Goal: Information Seeking & Learning: Check status

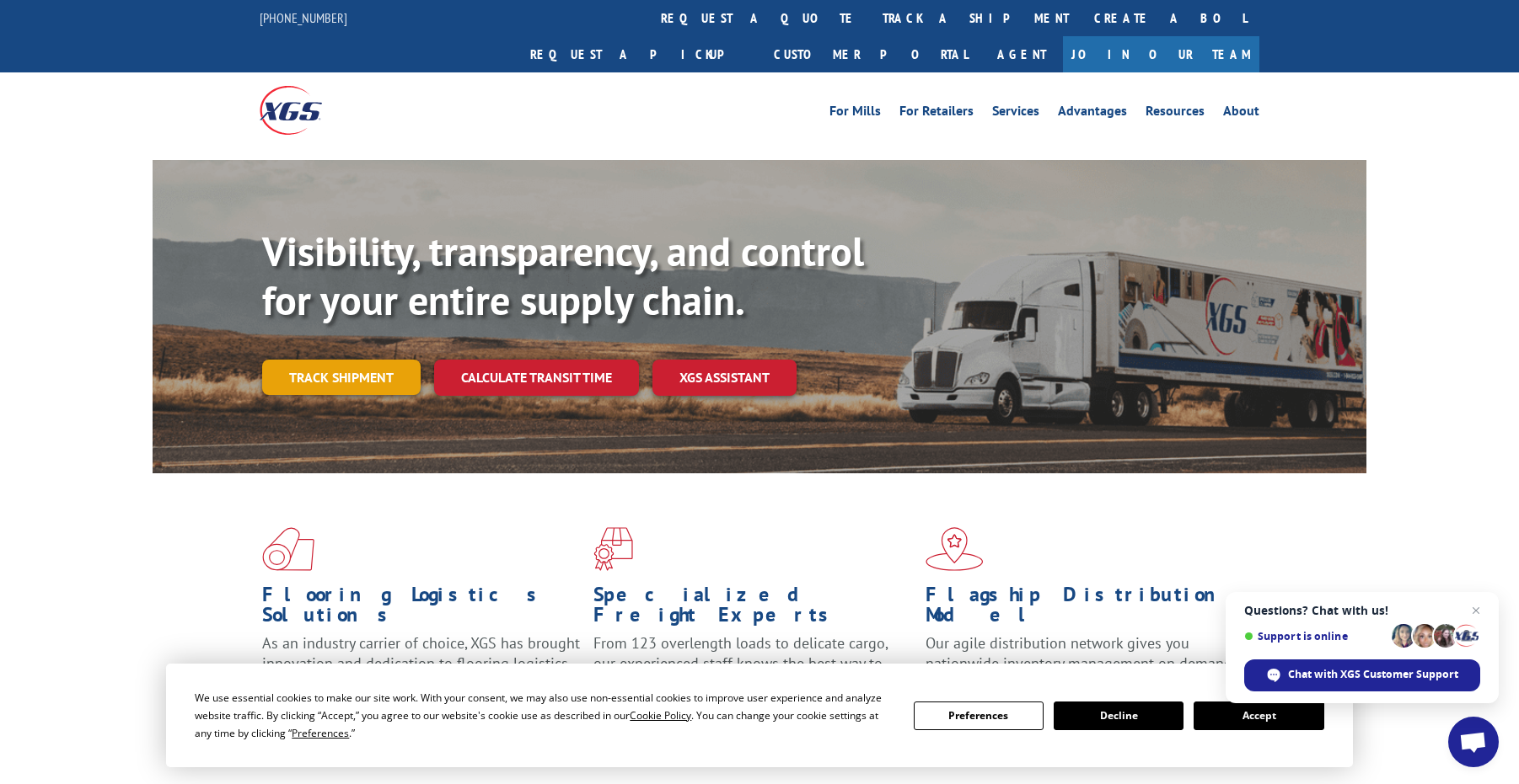
click at [305, 359] on link "Track shipment" at bounding box center [341, 377] width 158 height 35
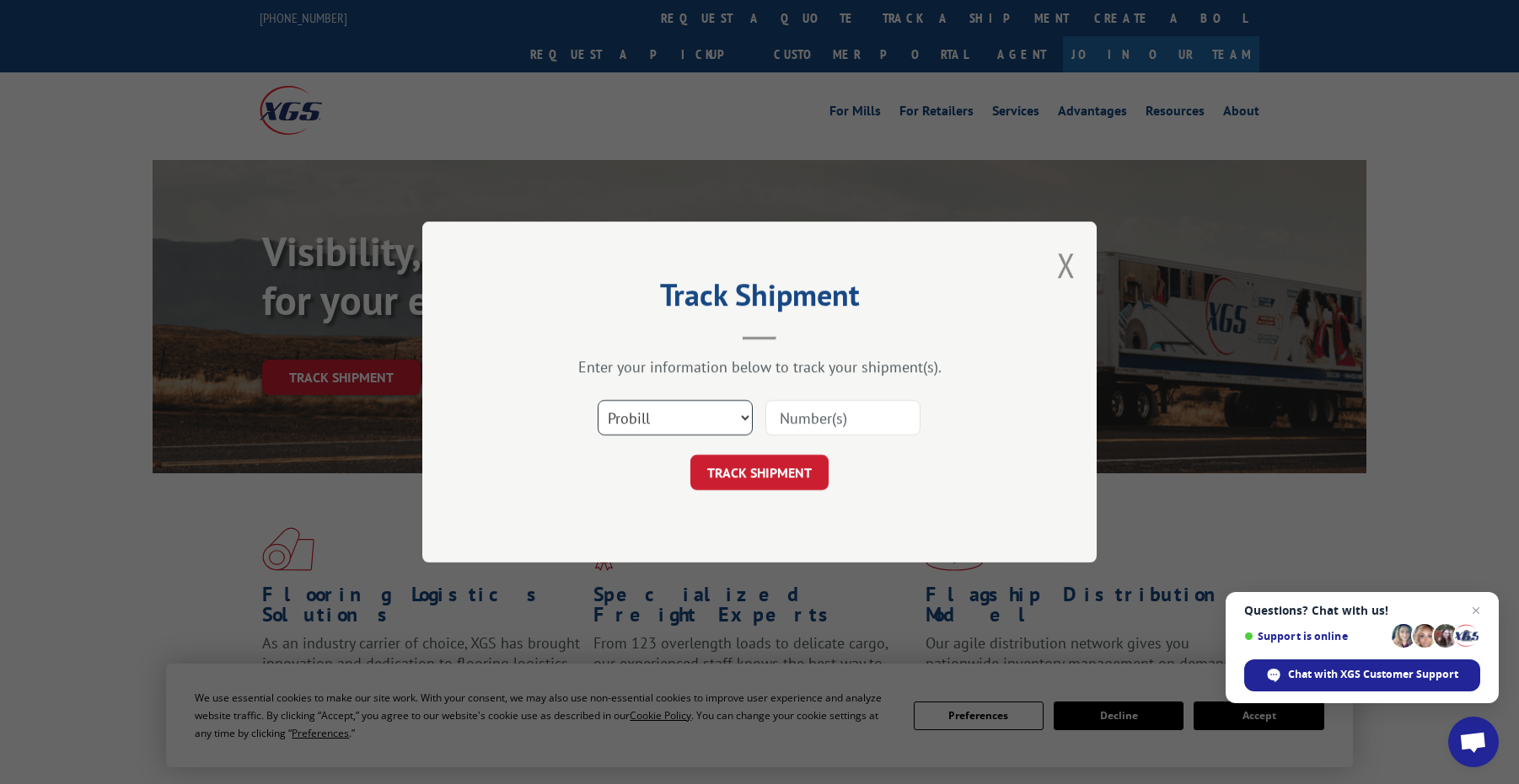
click at [745, 414] on select "Select category... Probill BOL PO" at bounding box center [675, 417] width 155 height 35
select select "po"
click at [598, 400] on select "Select category... Probill BOL PO" at bounding box center [675, 417] width 155 height 35
click at [809, 416] on input at bounding box center [843, 417] width 155 height 35
type input "12182"
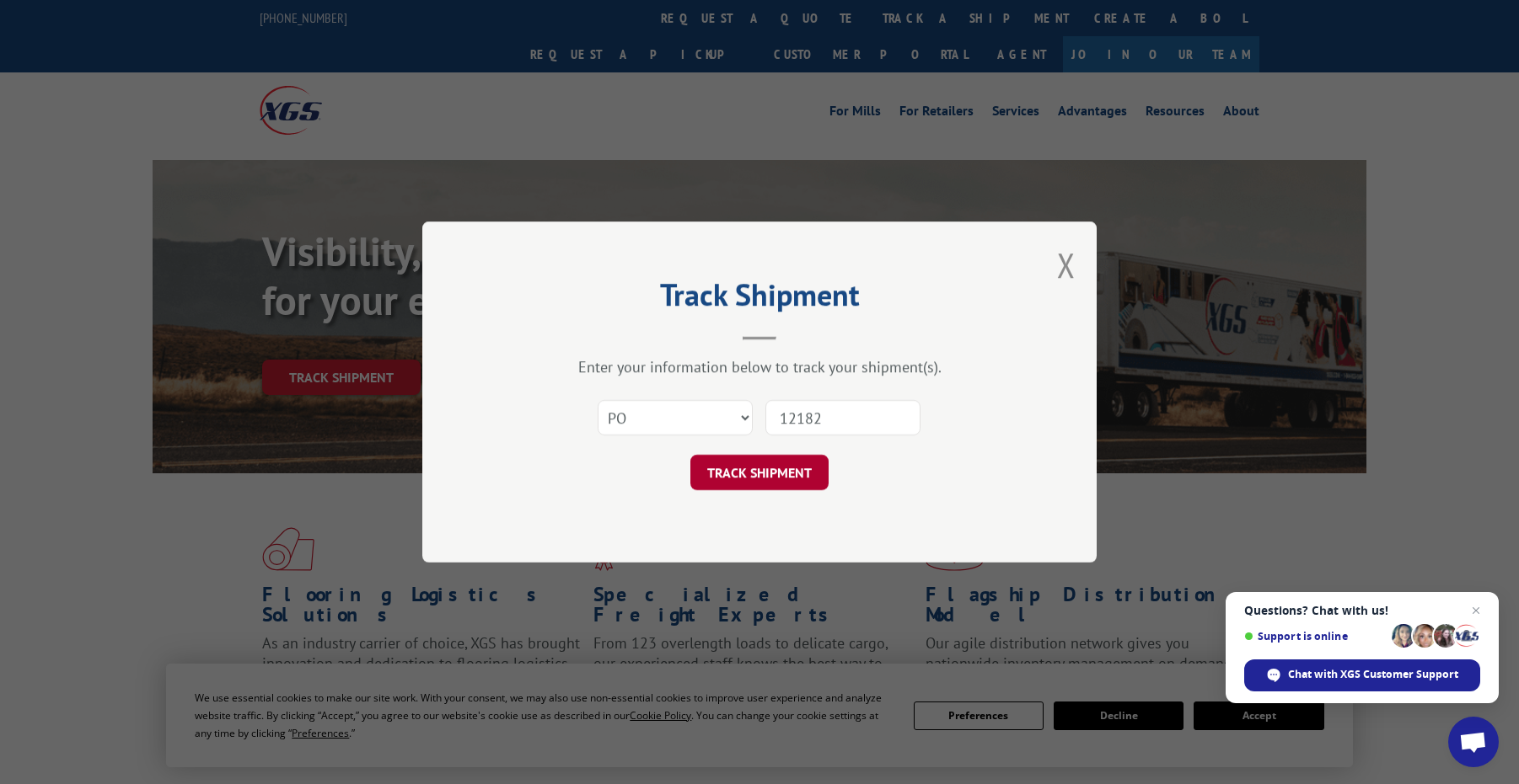
click at [772, 474] on button "TRACK SHIPMENT" at bounding box center [760, 472] width 138 height 35
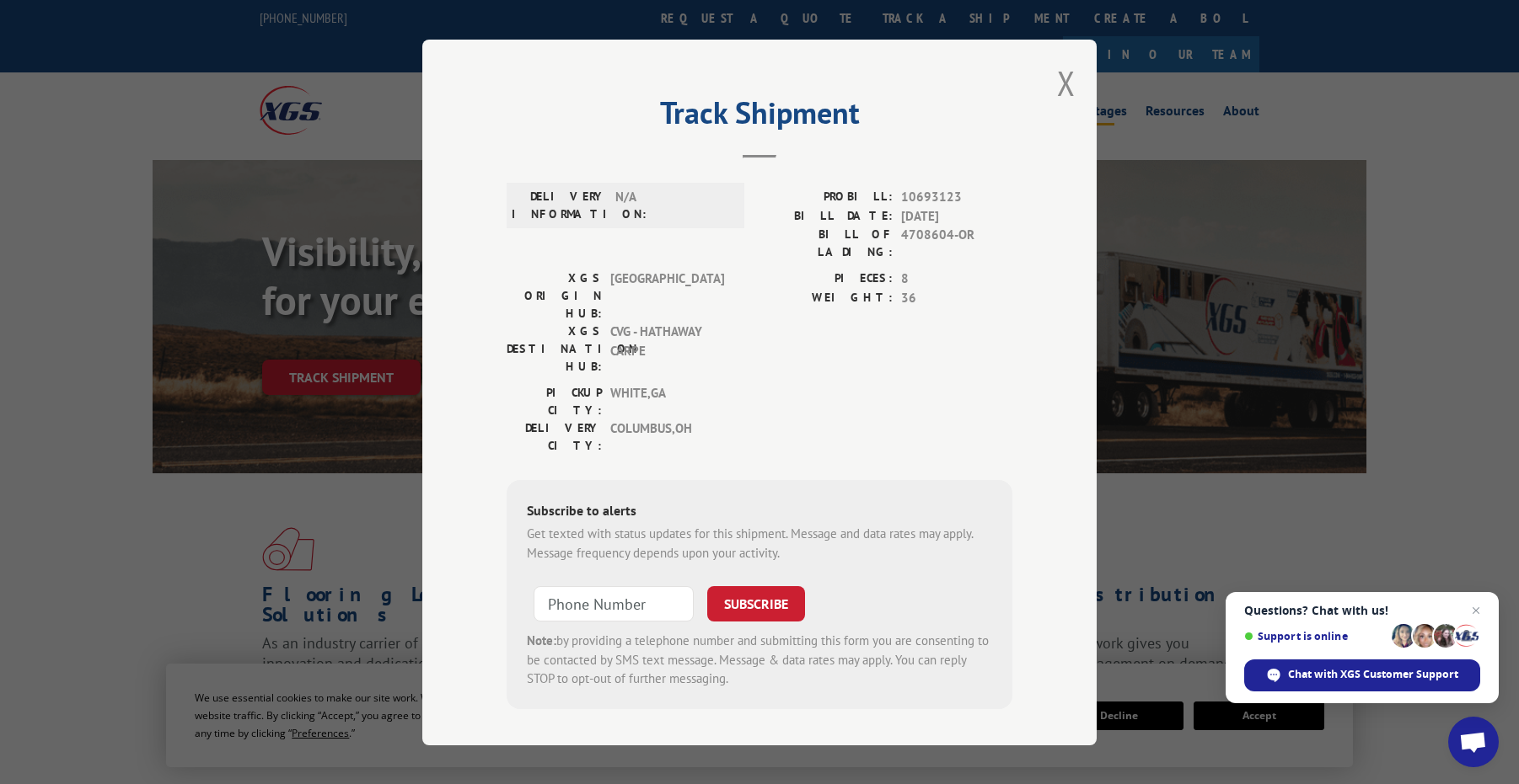
click at [1057, 78] on button "Close modal" at bounding box center [1067, 83] width 19 height 45
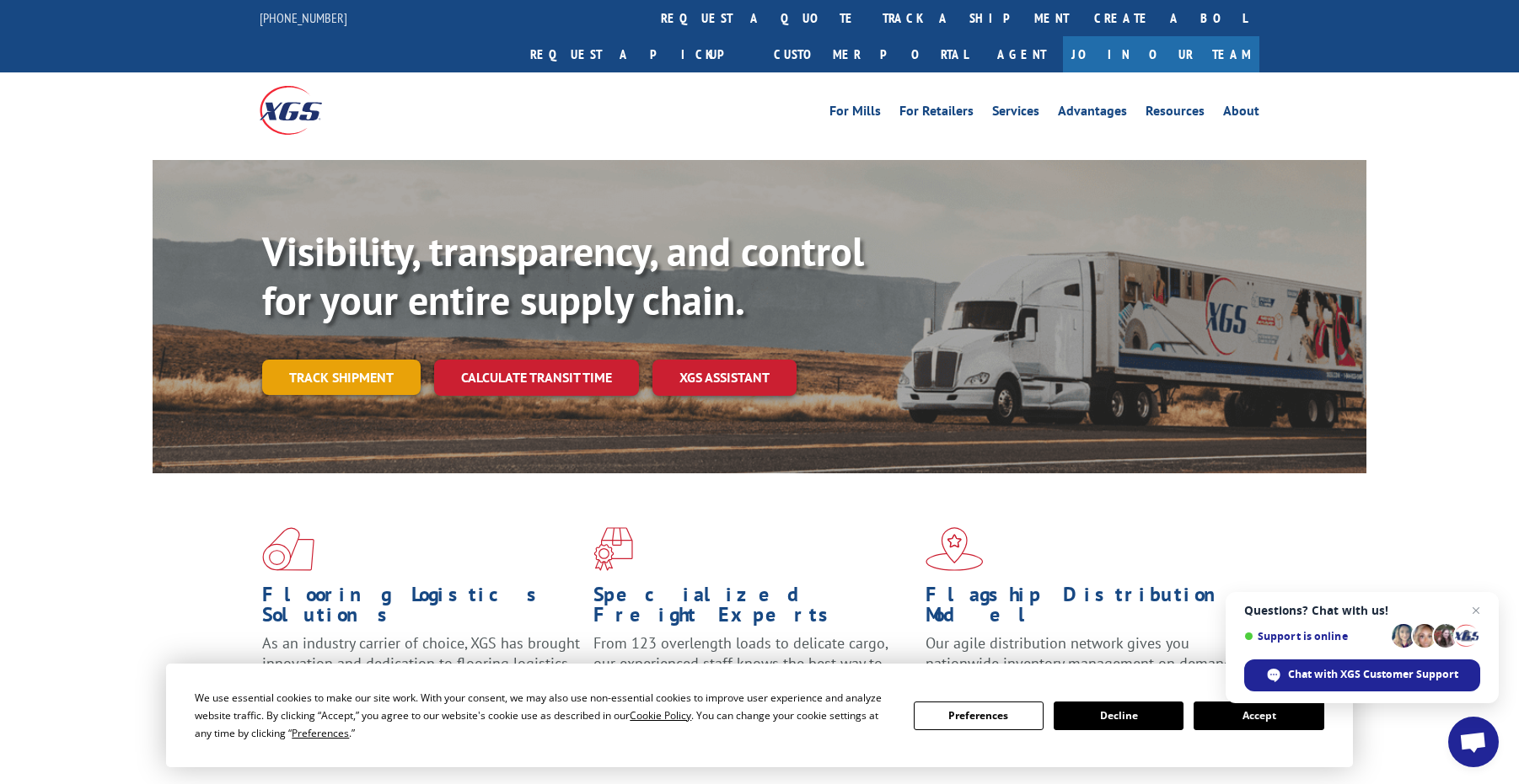
click at [336, 359] on link "Track shipment" at bounding box center [341, 377] width 158 height 35
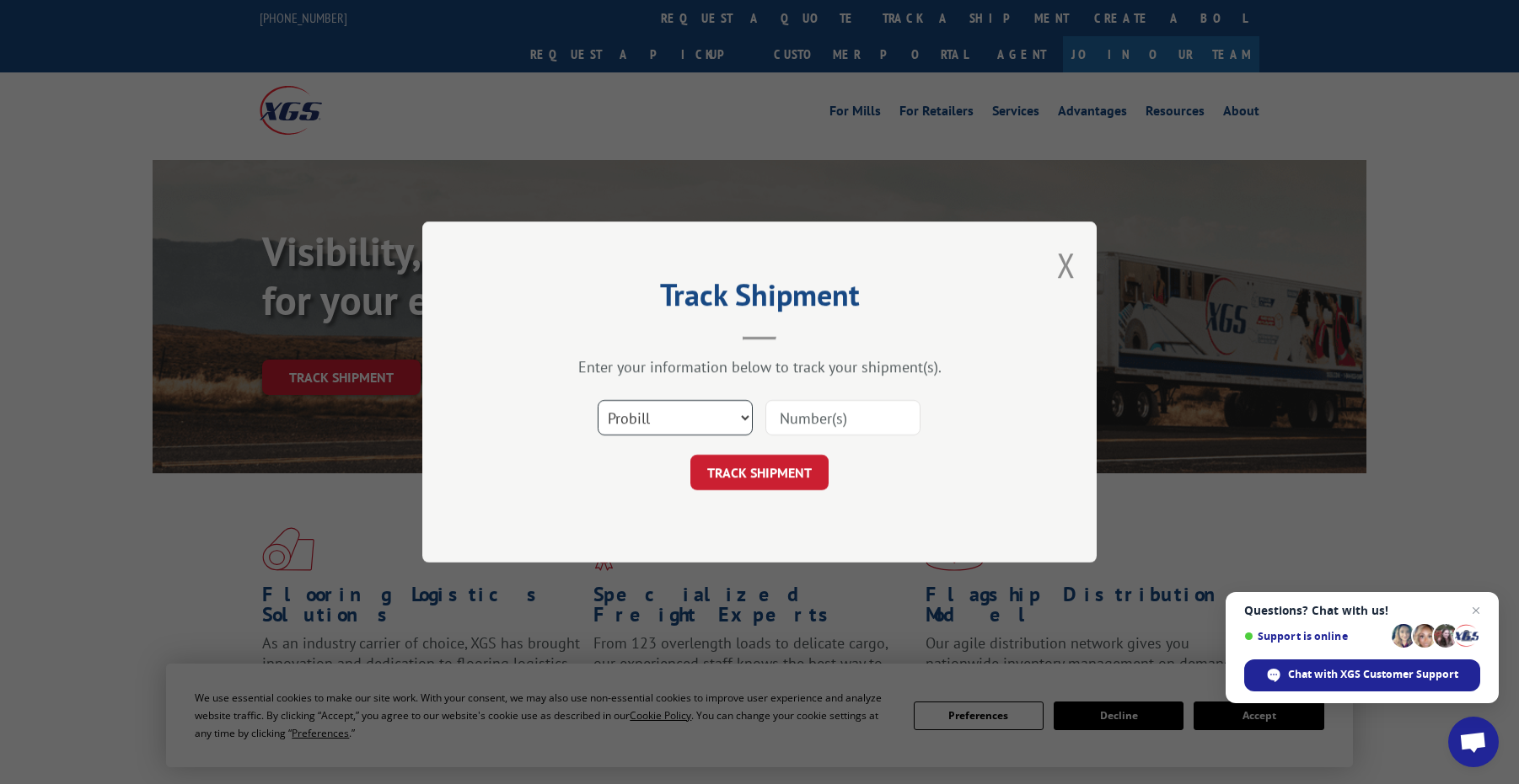
click at [729, 416] on select "Select category... Probill BOL PO" at bounding box center [675, 417] width 155 height 35
select select "bol"
click at [598, 400] on select "Select category... Probill BOL PO" at bounding box center [675, 417] width 155 height 35
click at [849, 415] on input at bounding box center [843, 417] width 155 height 35
type input "5537299"
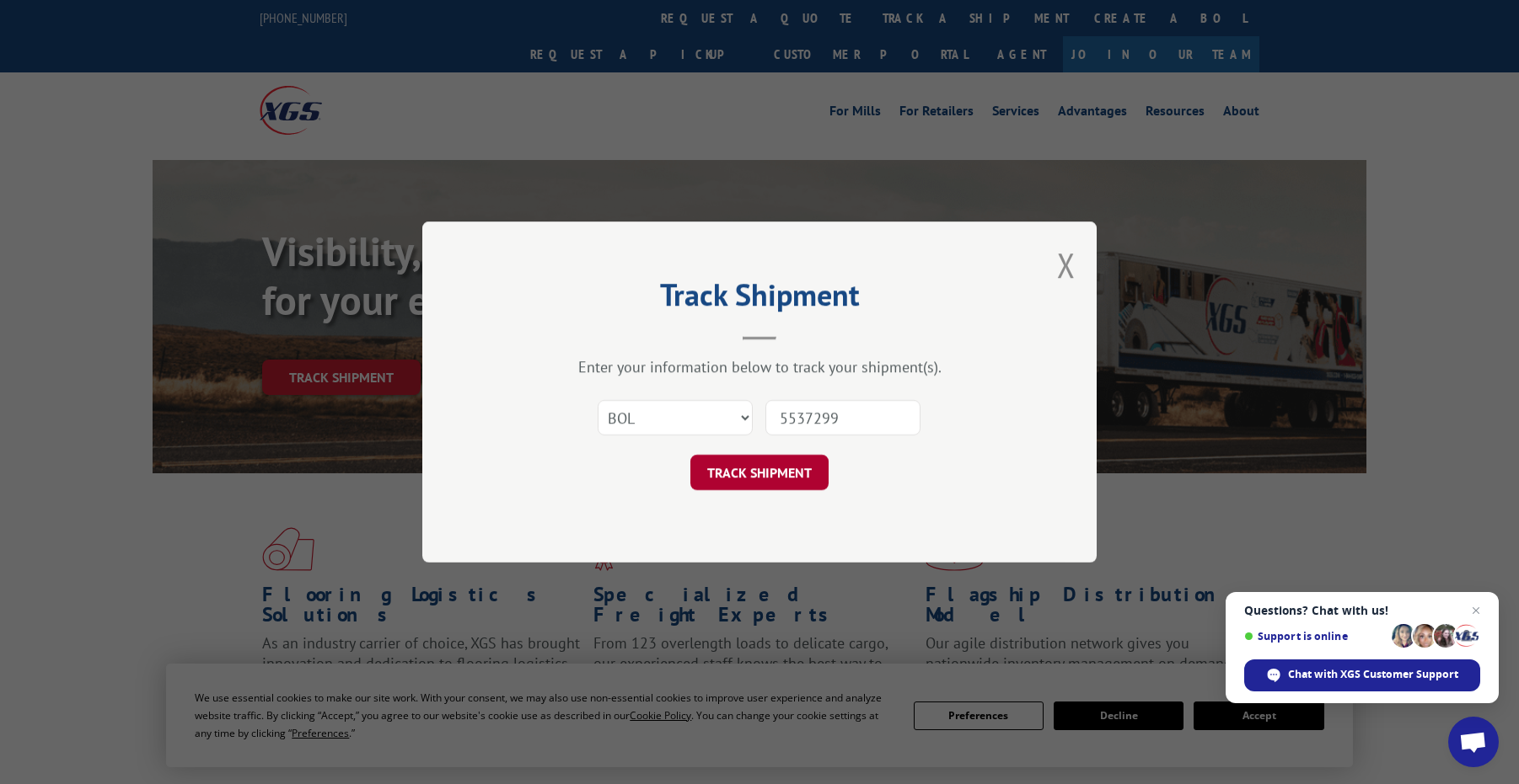
click at [806, 462] on button "TRACK SHIPMENT" at bounding box center [760, 472] width 138 height 35
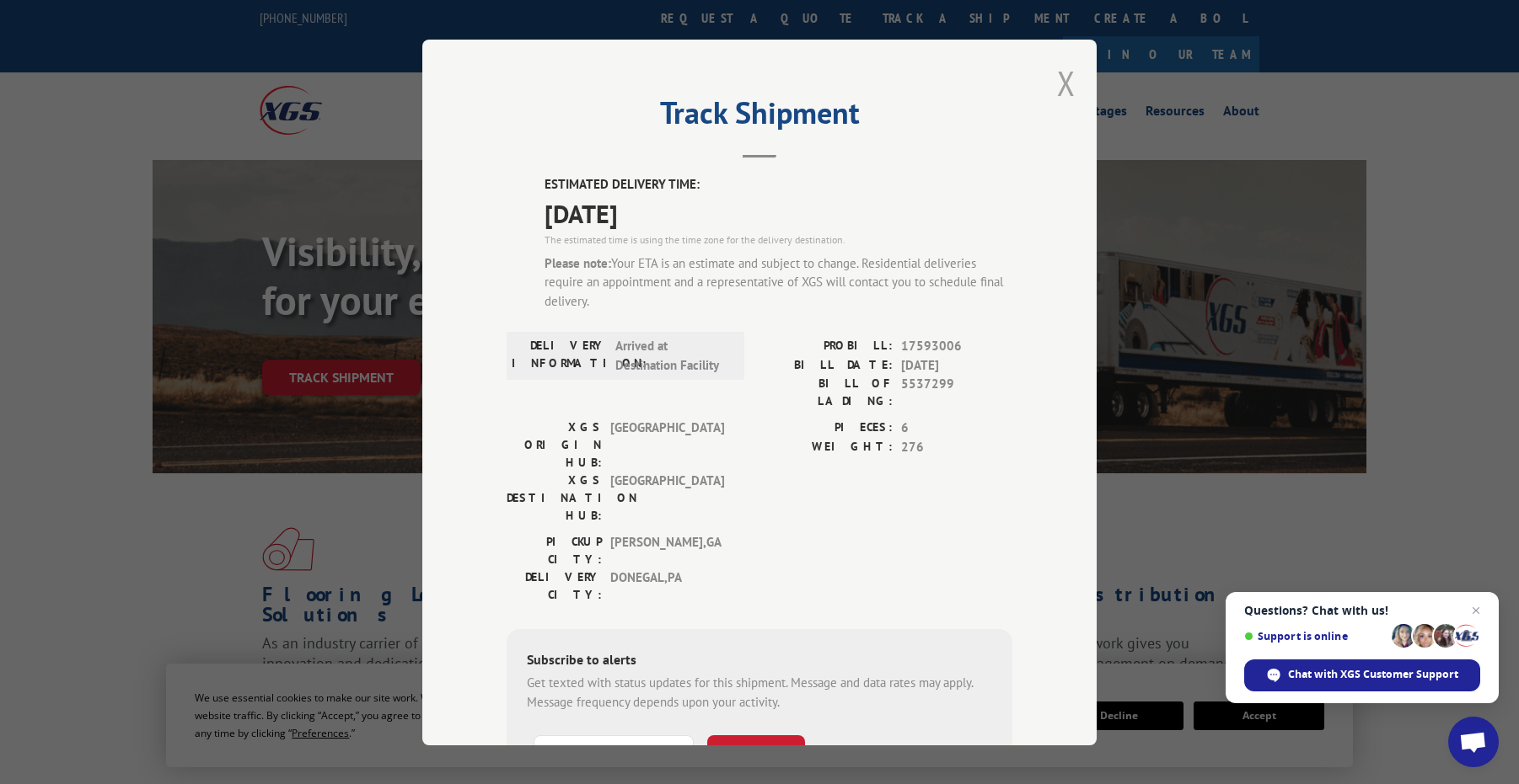
click at [1064, 80] on button "Close modal" at bounding box center [1067, 83] width 19 height 45
